Goal: Task Accomplishment & Management: Manage account settings

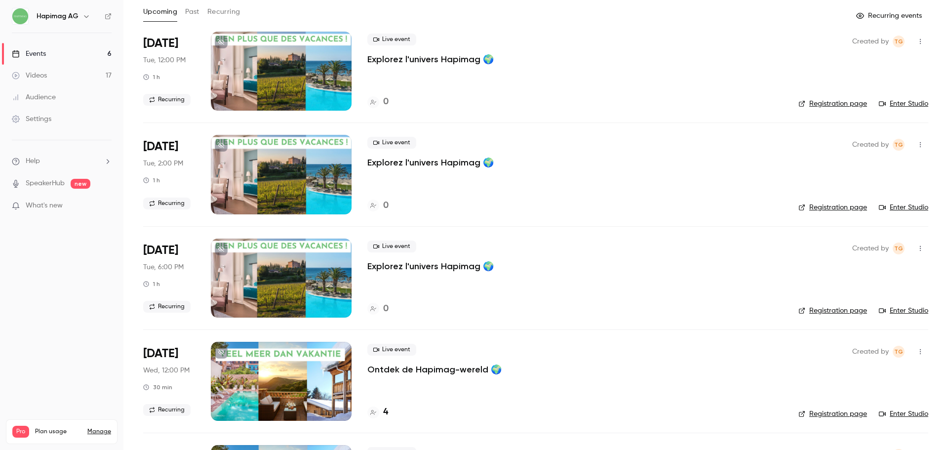
scroll to position [249, 0]
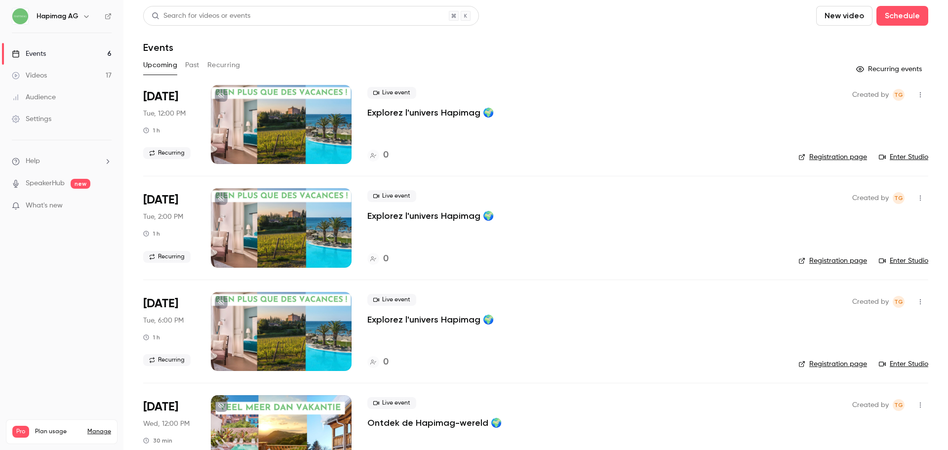
scroll to position [249, 0]
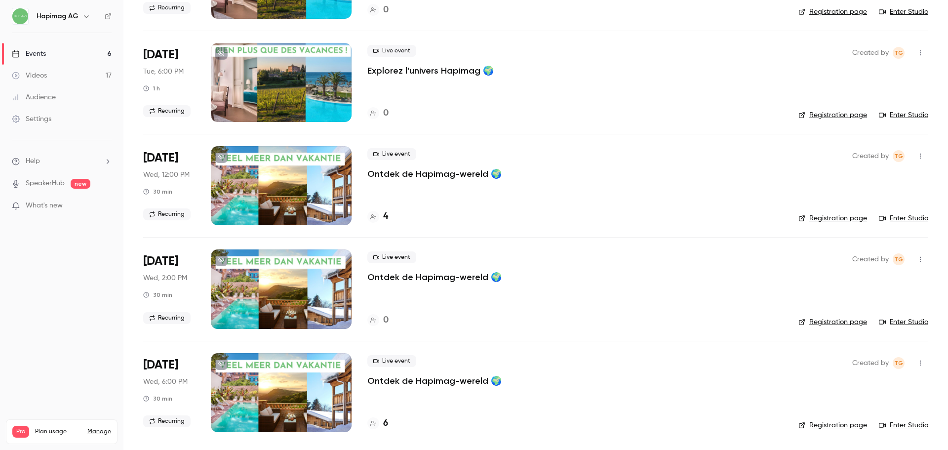
click at [390, 279] on p "Ontdek de Hapimag-wereld 🌍" at bounding box center [434, 277] width 134 height 12
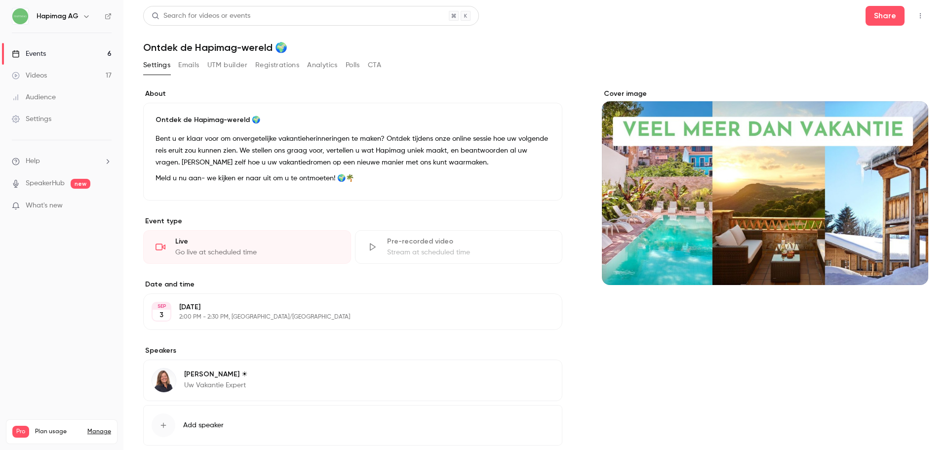
click at [286, 68] on button "Registrations" at bounding box center [277, 65] width 44 height 16
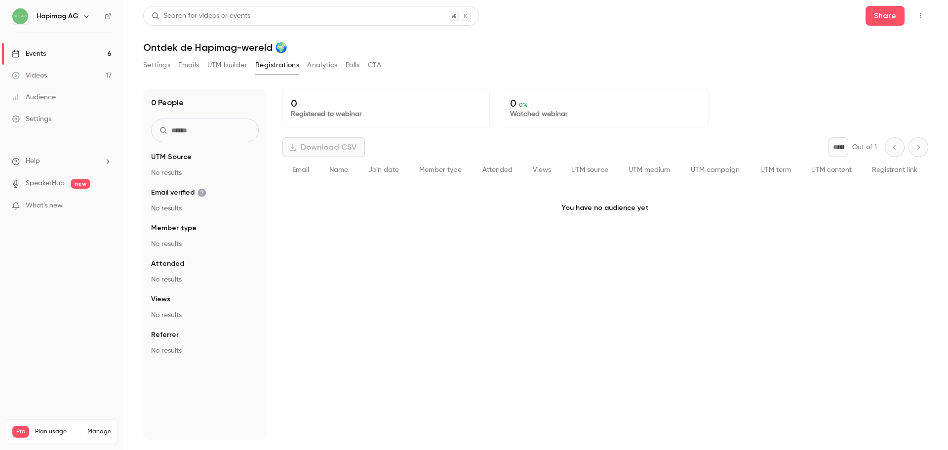
click at [153, 68] on button "Settings" at bounding box center [156, 65] width 27 height 16
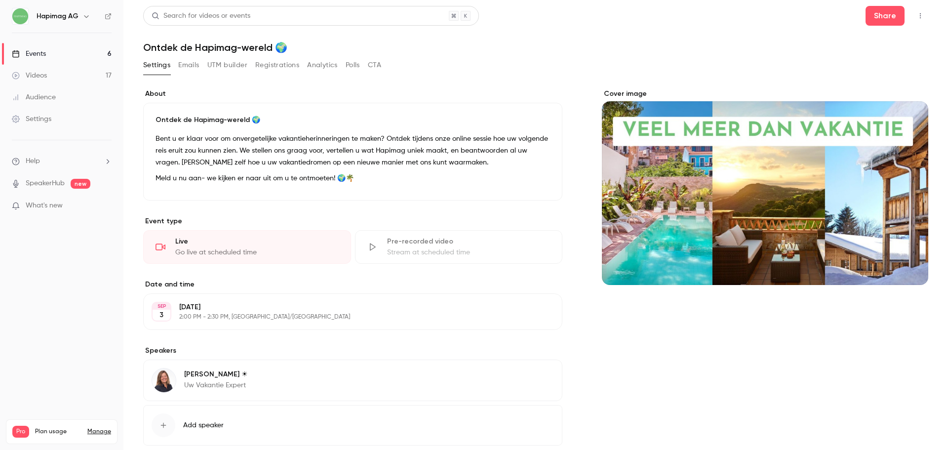
click at [69, 49] on link "Events 6" at bounding box center [61, 54] width 123 height 22
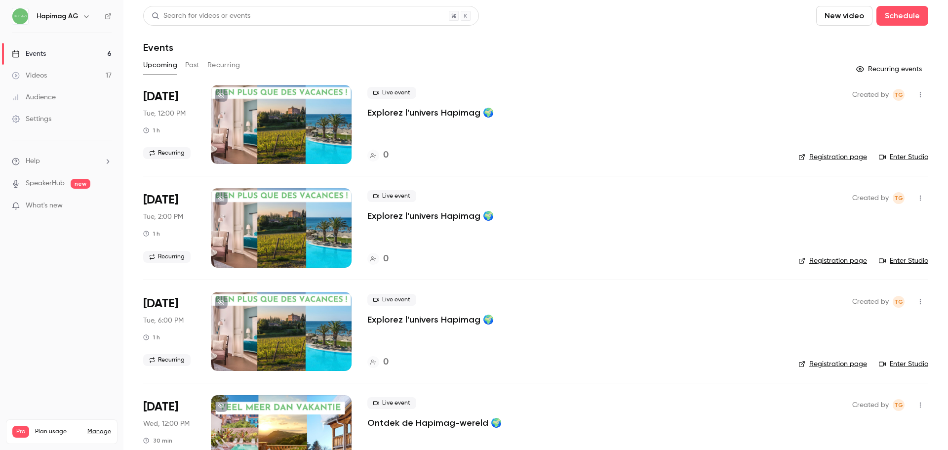
scroll to position [249, 0]
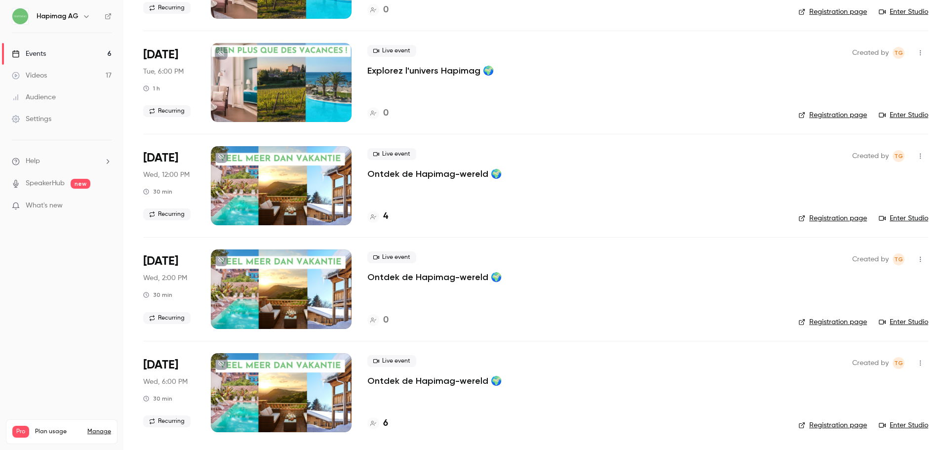
click at [388, 259] on span "Live event" at bounding box center [391, 257] width 49 height 12
click at [394, 218] on div "4" at bounding box center [574, 216] width 415 height 13
click at [467, 216] on div "4" at bounding box center [574, 216] width 415 height 13
click at [310, 228] on li "Sep 3 Wed, 12:00 PM 30 min Recurring Live event Ontdek de Hapimag-wereld 🌍 4 Cr…" at bounding box center [535, 185] width 785 height 103
click at [141, 199] on main "Search for videos or events New video Schedule Events Upcoming Past Recurring R…" at bounding box center [535, 225] width 825 height 450
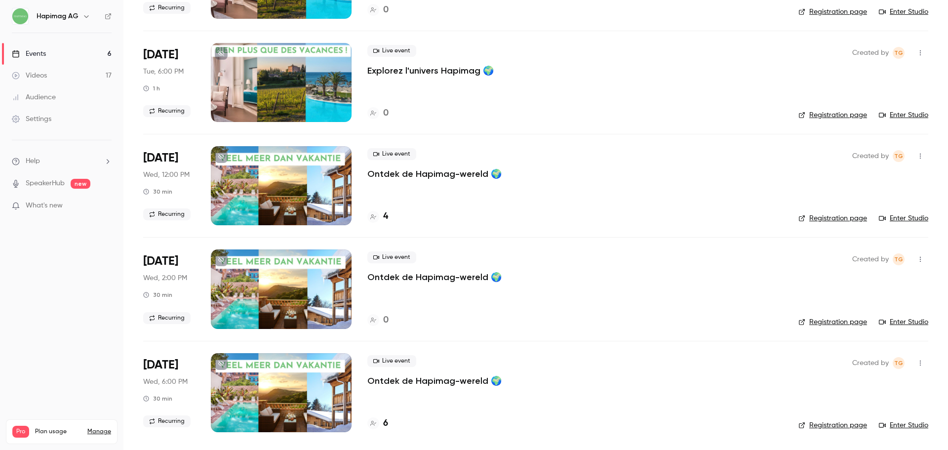
click at [162, 201] on div "Sep 3 Wed, 12:00 PM 30 min Recurring" at bounding box center [169, 185] width 52 height 79
click at [295, 201] on div at bounding box center [281, 185] width 141 height 79
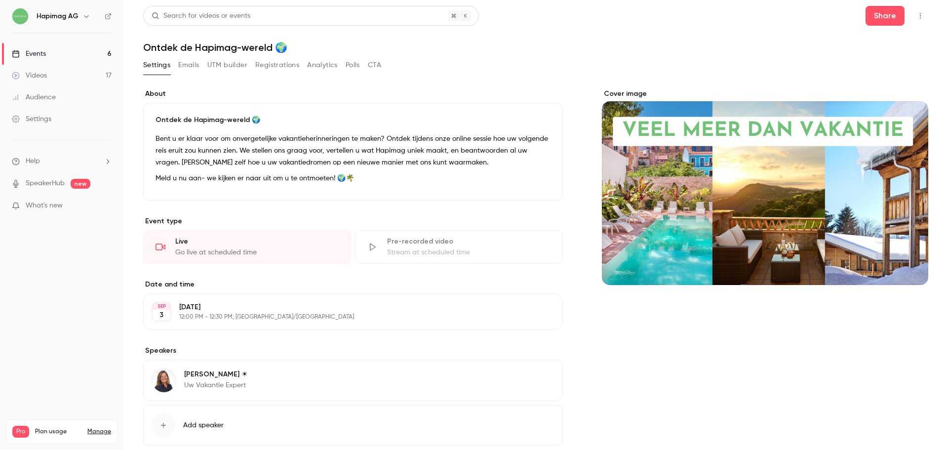
click at [280, 68] on button "Registrations" at bounding box center [277, 65] width 44 height 16
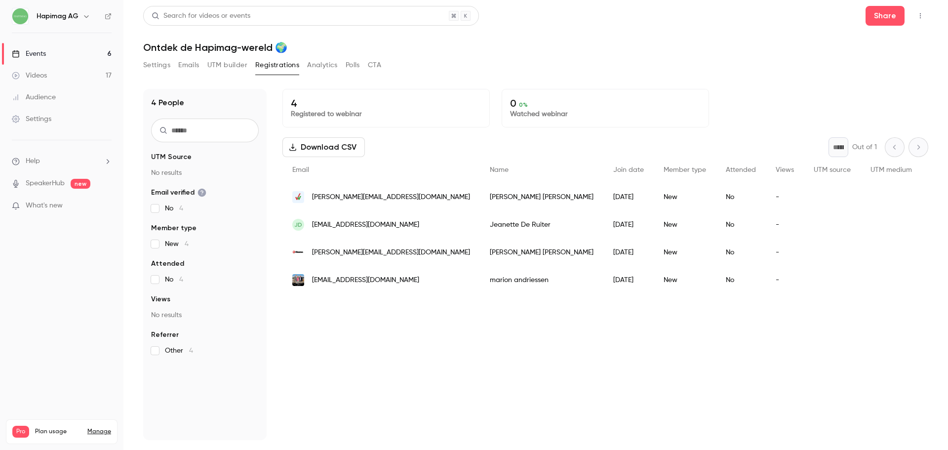
click at [92, 53] on link "Events 6" at bounding box center [61, 54] width 123 height 22
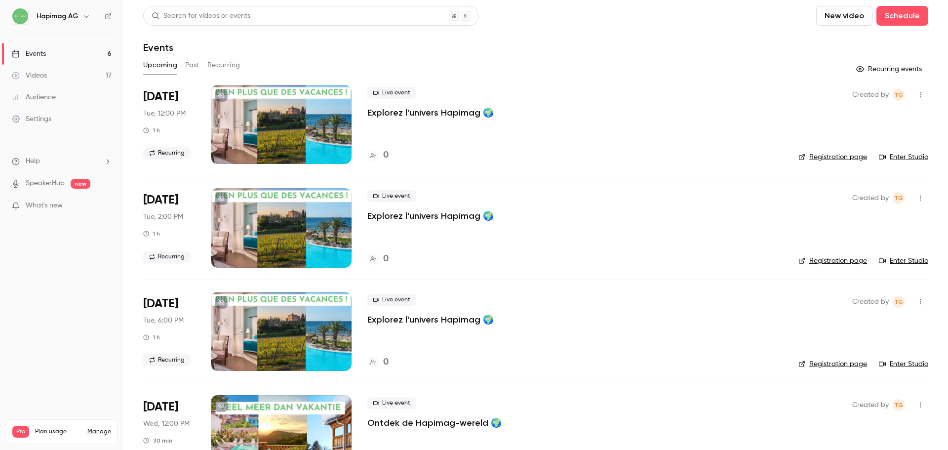
scroll to position [249, 0]
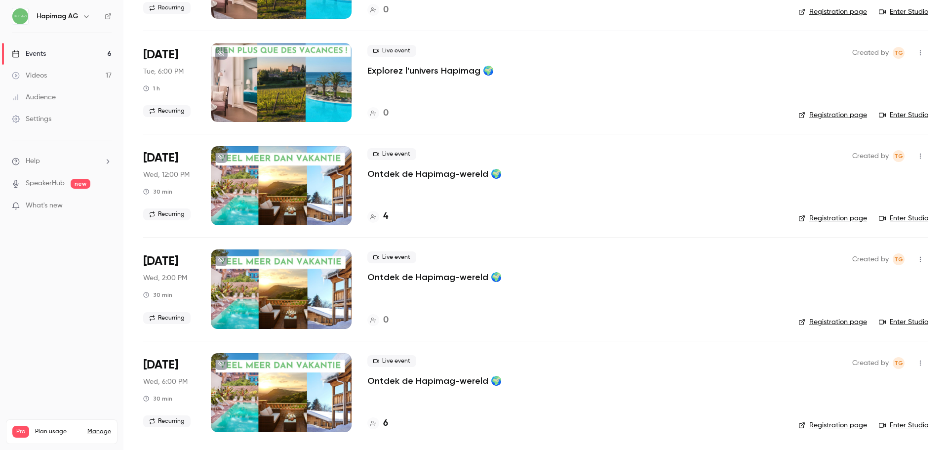
click at [388, 427] on h4 "6" at bounding box center [385, 423] width 5 height 13
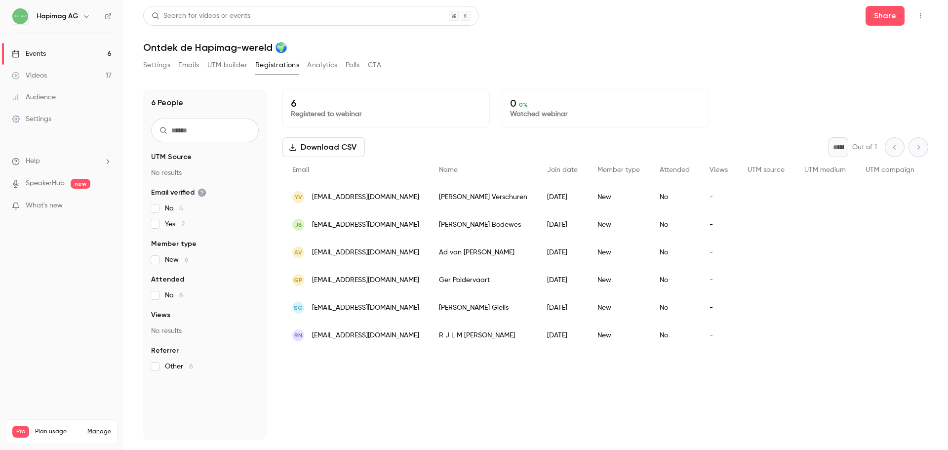
click at [38, 52] on div "Events" at bounding box center [29, 54] width 34 height 10
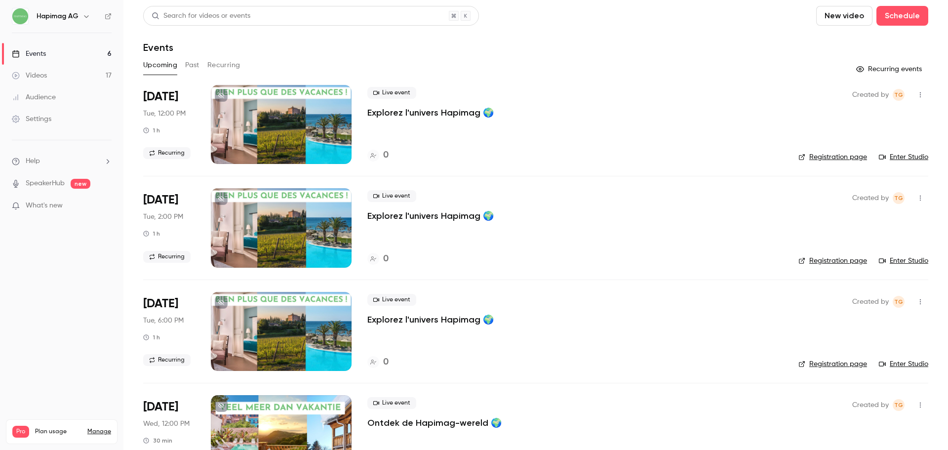
scroll to position [249, 0]
